Goal: Information Seeking & Learning: Learn about a topic

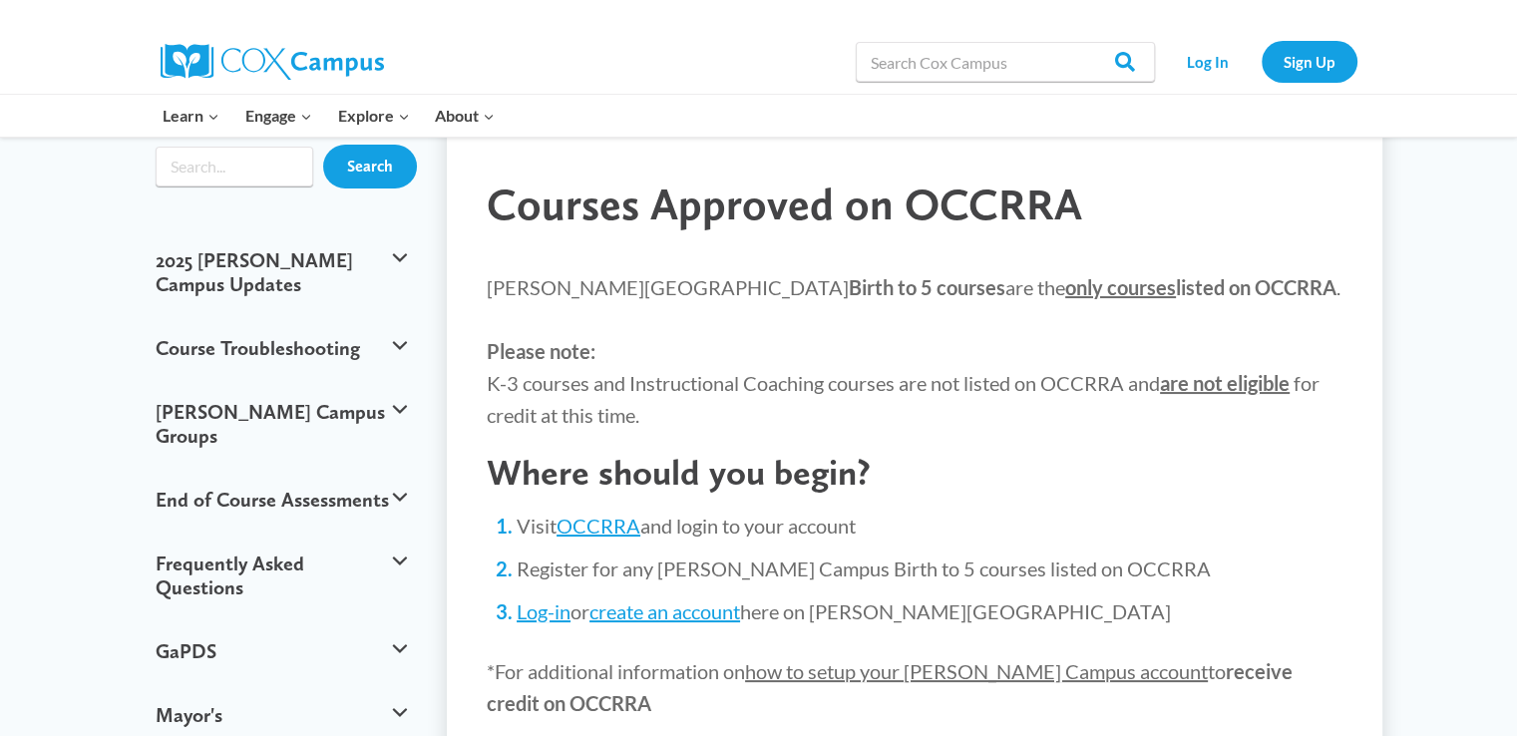
scroll to position [132, 0]
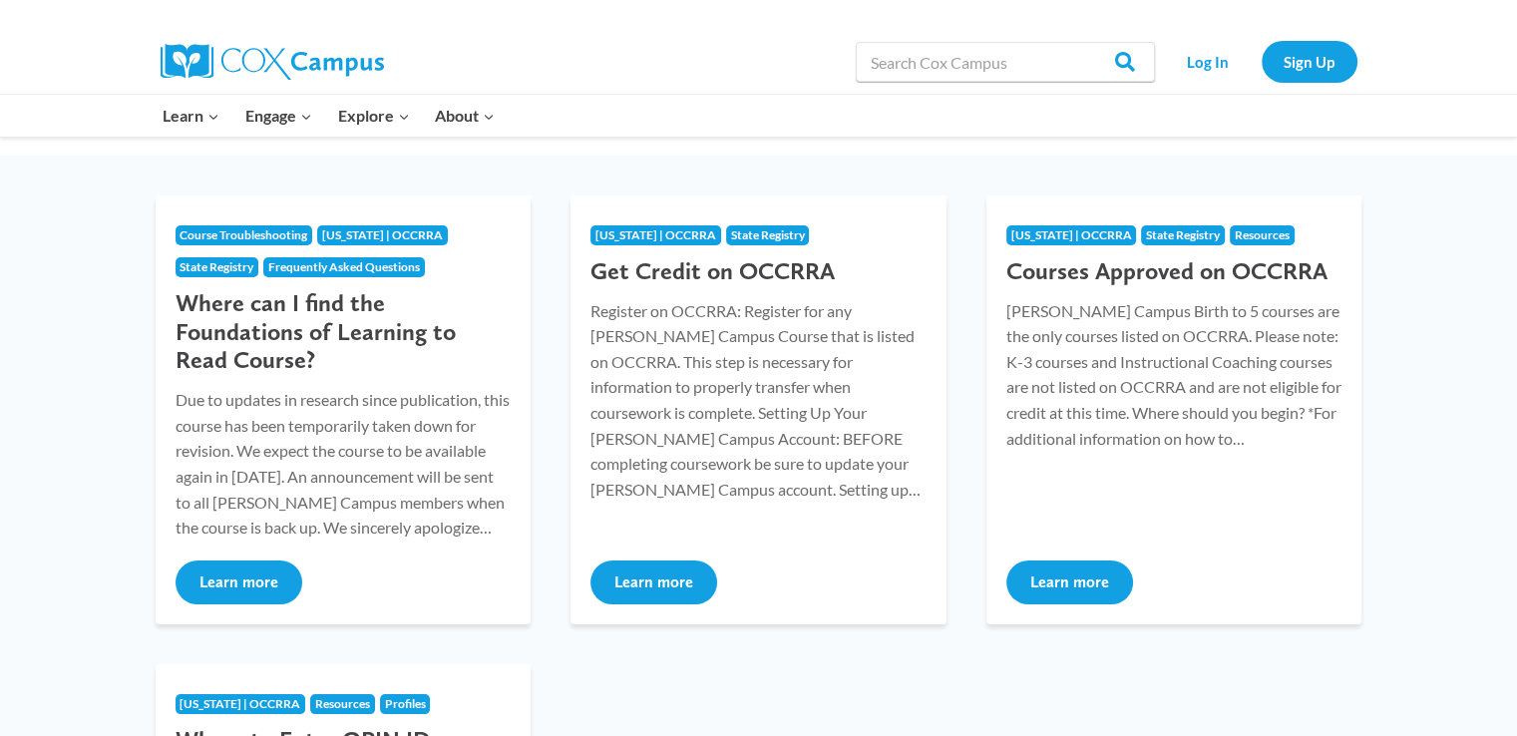
scroll to position [241, 0]
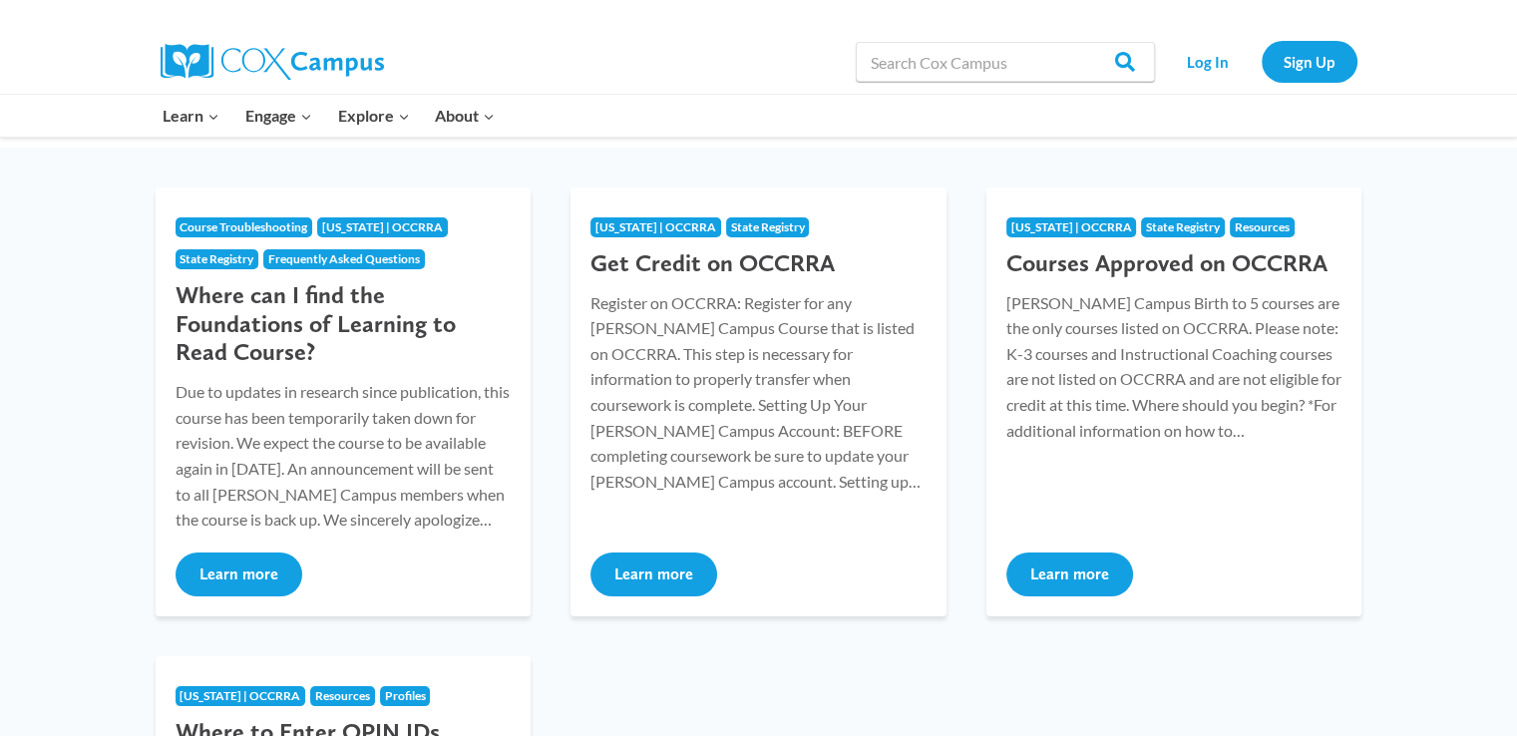
drag, startPoint x: 1531, startPoint y: 153, endPoint x: 1531, endPoint y: 248, distance: 95.7
click at [1516, 248] on html "Skip to content Search in https://coxcampus.org/ Search Search Log In Sign Up L…" at bounding box center [758, 652] width 1517 height 1786
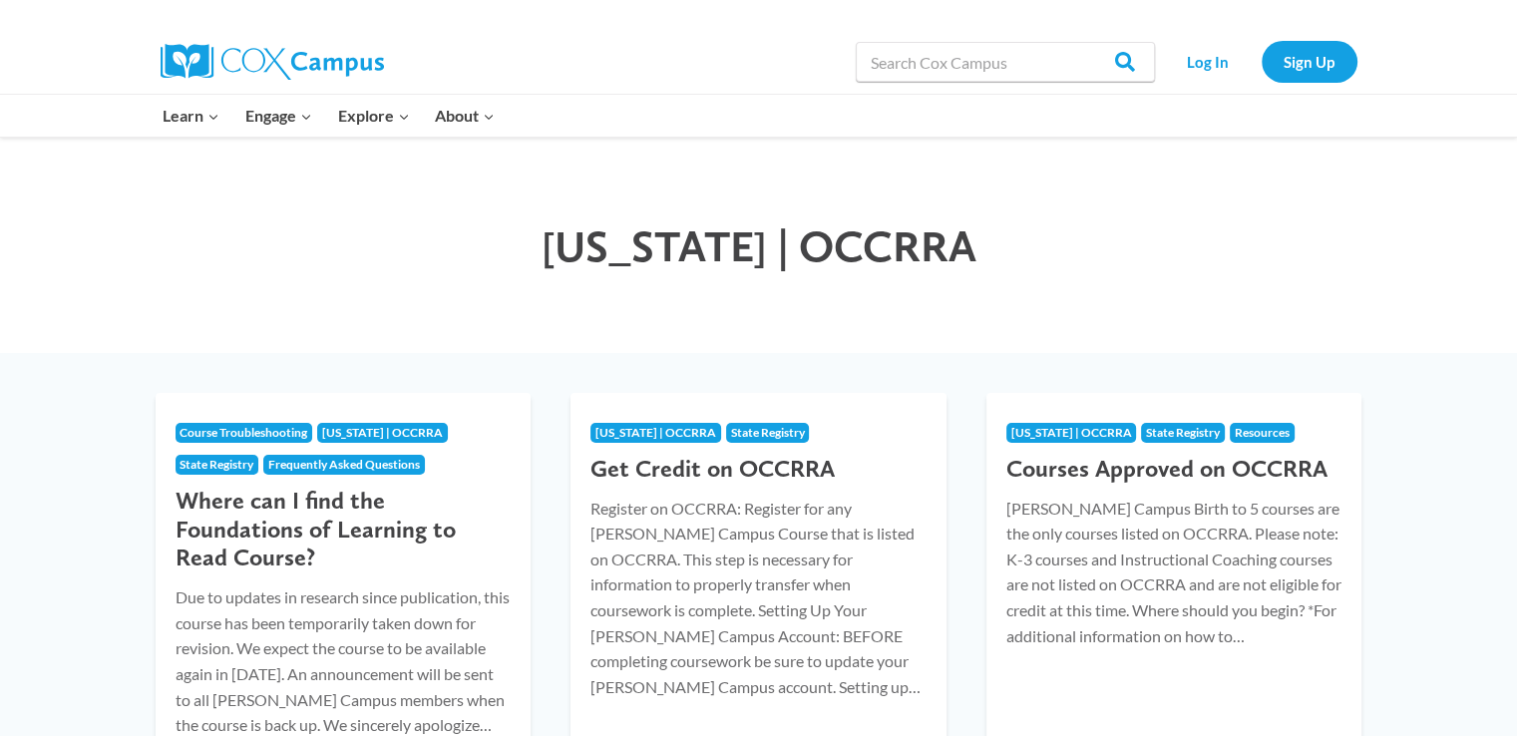
scroll to position [33, 0]
